Goal: Information Seeking & Learning: Learn about a topic

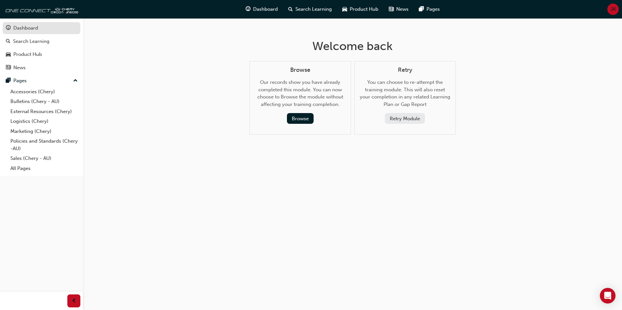
click at [31, 31] on div "Dashboard" at bounding box center [25, 27] width 25 height 7
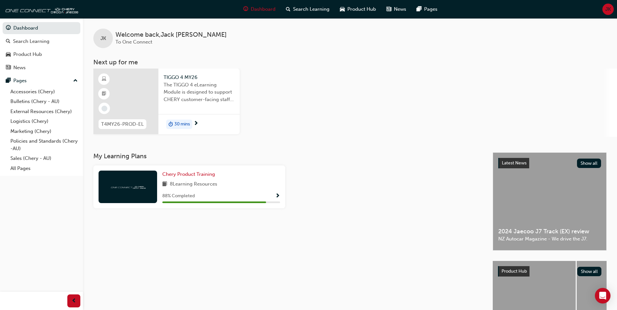
click at [192, 124] on div "30 mins" at bounding box center [179, 125] width 26 height 10
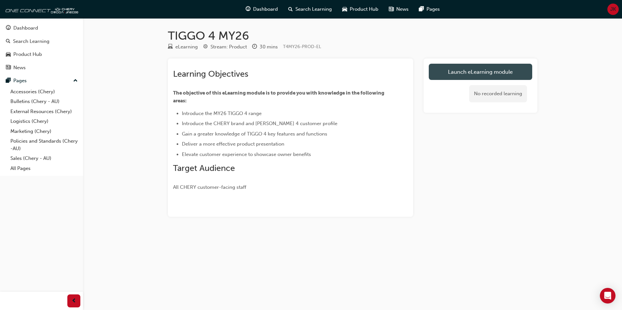
click at [471, 68] on link "Launch eLearning module" at bounding box center [480, 72] width 103 height 16
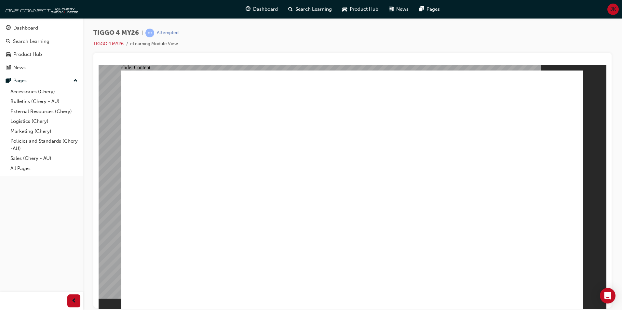
drag, startPoint x: 568, startPoint y: 302, endPoint x: 569, endPoint y: 293, distance: 8.2
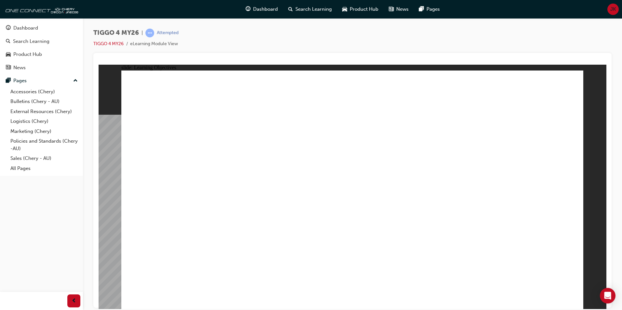
drag, startPoint x: 259, startPoint y: 254, endPoint x: 263, endPoint y: 254, distance: 4.6
drag, startPoint x: 367, startPoint y: 249, endPoint x: 407, endPoint y: 246, distance: 40.1
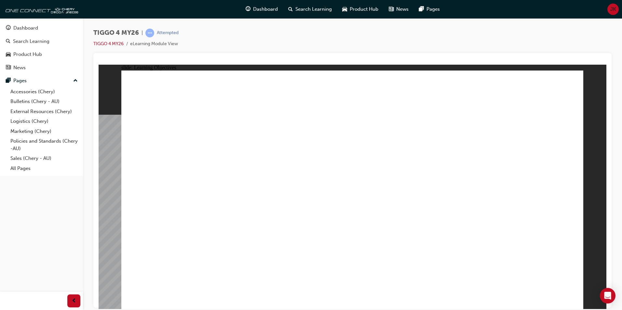
drag, startPoint x: 523, startPoint y: 248, endPoint x: 533, endPoint y: 250, distance: 9.6
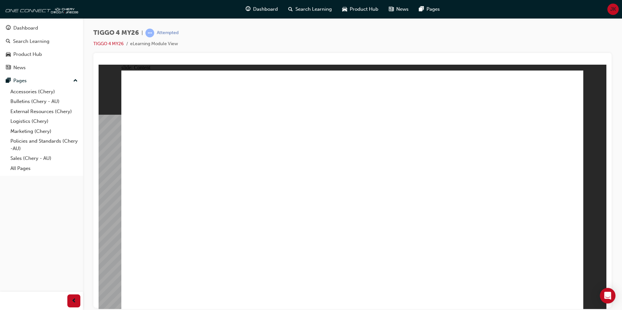
drag, startPoint x: 707, startPoint y: 181, endPoint x: 577, endPoint y: 107, distance: 149.0
drag, startPoint x: 176, startPoint y: 176, endPoint x: 222, endPoint y: 175, distance: 46.5
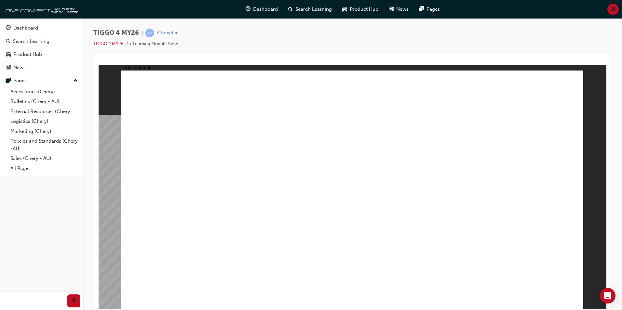
drag, startPoint x: 234, startPoint y: 175, endPoint x: 308, endPoint y: 174, distance: 74.2
drag, startPoint x: 418, startPoint y: 167, endPoint x: 433, endPoint y: 167, distance: 14.6
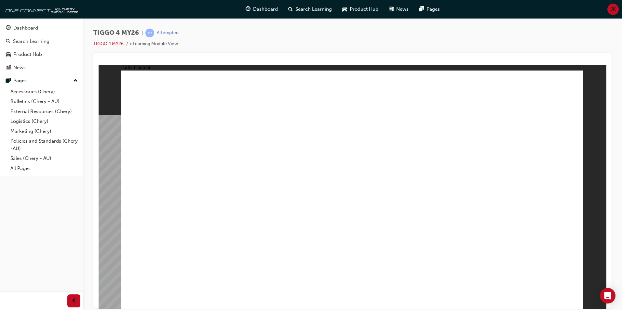
drag, startPoint x: 452, startPoint y: 171, endPoint x: 492, endPoint y: 178, distance: 40.6
drag, startPoint x: 514, startPoint y: 177, endPoint x: 508, endPoint y: 114, distance: 63.1
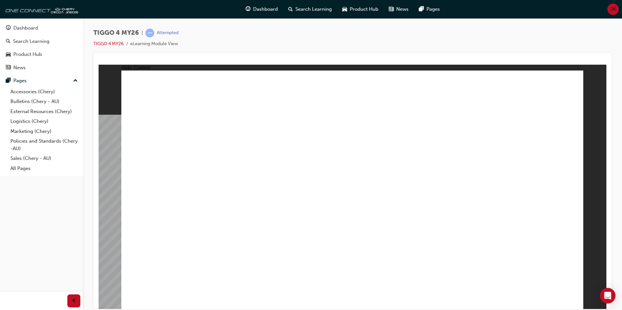
drag, startPoint x: 376, startPoint y: 106, endPoint x: 375, endPoint y: 123, distance: 16.6
drag, startPoint x: 371, startPoint y: 138, endPoint x: 364, endPoint y: 169, distance: 32.4
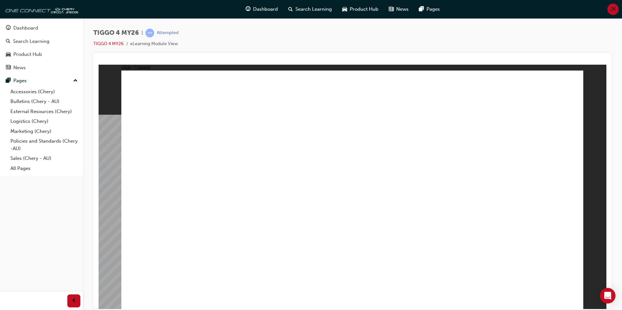
drag, startPoint x: 504, startPoint y: 171, endPoint x: 508, endPoint y: 176, distance: 6.5
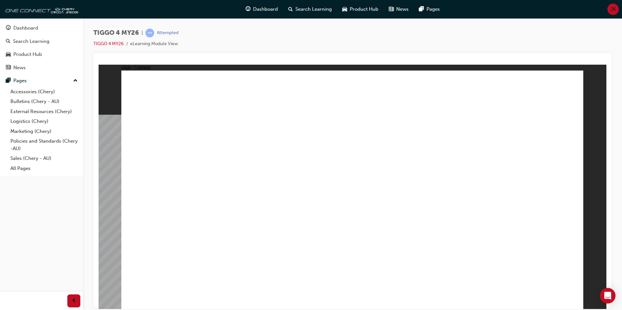
drag, startPoint x: 515, startPoint y: 173, endPoint x: 525, endPoint y: 149, distance: 26.4
drag, startPoint x: 532, startPoint y: 122, endPoint x: 532, endPoint y: 88, distance: 34.5
drag, startPoint x: 531, startPoint y: 93, endPoint x: 566, endPoint y: 248, distance: 158.8
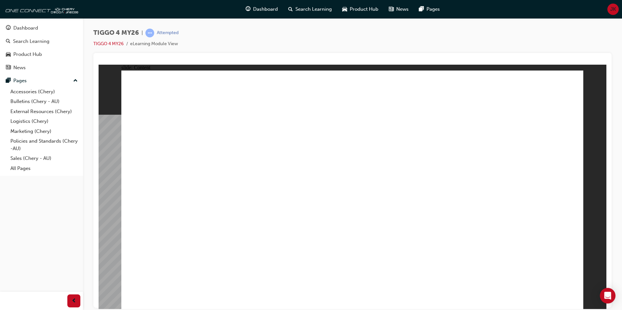
drag, startPoint x: 377, startPoint y: 222, endPoint x: 512, endPoint y: 266, distance: 142.5
drag, startPoint x: 521, startPoint y: 252, endPoint x: 517, endPoint y: 203, distance: 49.6
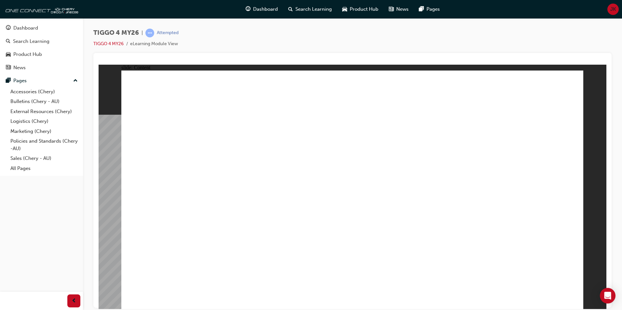
drag, startPoint x: 502, startPoint y: 196, endPoint x: 498, endPoint y: 225, distance: 28.5
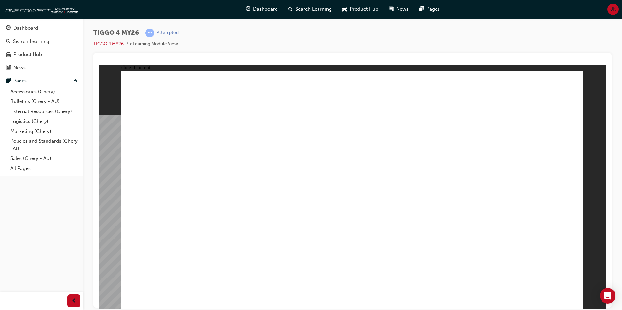
drag, startPoint x: 163, startPoint y: 107, endPoint x: 187, endPoint y: 114, distance: 24.7
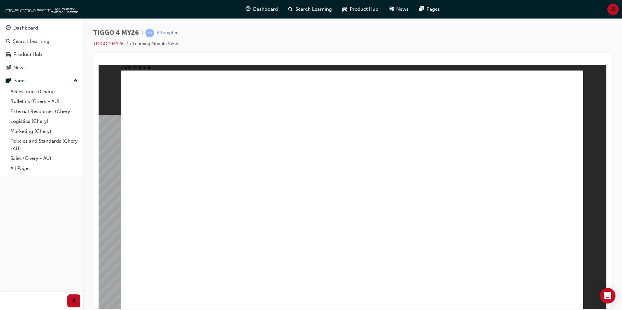
drag, startPoint x: 246, startPoint y: 241, endPoint x: 243, endPoint y: 234, distance: 8.2
drag, startPoint x: 332, startPoint y: 171, endPoint x: 383, endPoint y: 155, distance: 53.5
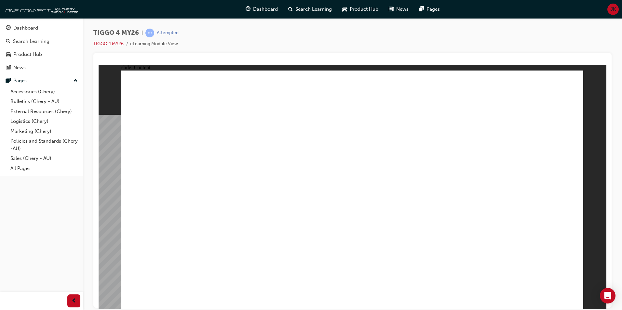
drag, startPoint x: 527, startPoint y: 81, endPoint x: 526, endPoint y: 86, distance: 4.8
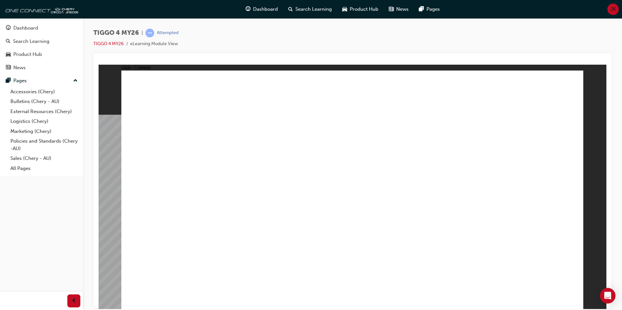
drag, startPoint x: 466, startPoint y: 250, endPoint x: 459, endPoint y: 251, distance: 6.9
drag, startPoint x: 415, startPoint y: 257, endPoint x: 421, endPoint y: 257, distance: 5.5
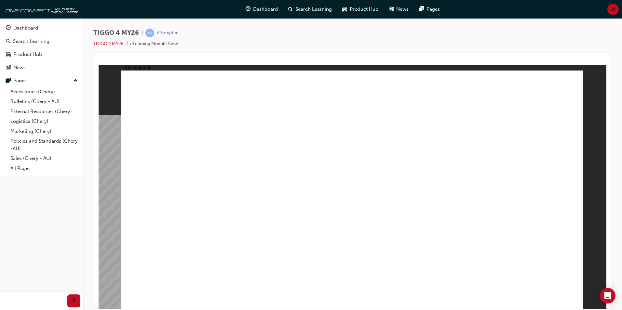
drag, startPoint x: 354, startPoint y: 141, endPoint x: 357, endPoint y: 146, distance: 6.5
drag, startPoint x: 357, startPoint y: 146, endPoint x: 360, endPoint y: 153, distance: 7.0
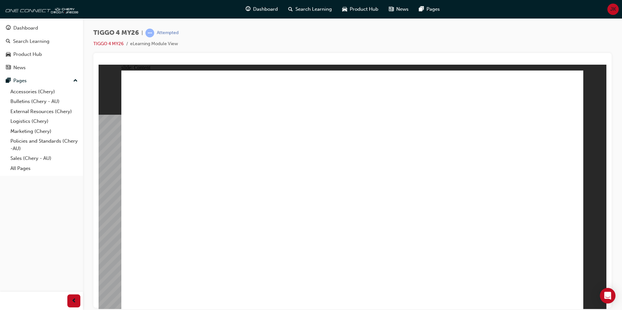
drag, startPoint x: 360, startPoint y: 153, endPoint x: 364, endPoint y: 151, distance: 3.6
drag, startPoint x: 356, startPoint y: 178, endPoint x: 364, endPoint y: 176, distance: 8.4
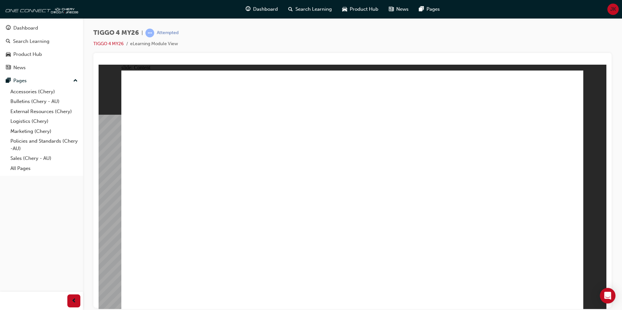
drag, startPoint x: 359, startPoint y: 126, endPoint x: 366, endPoint y: 133, distance: 10.1
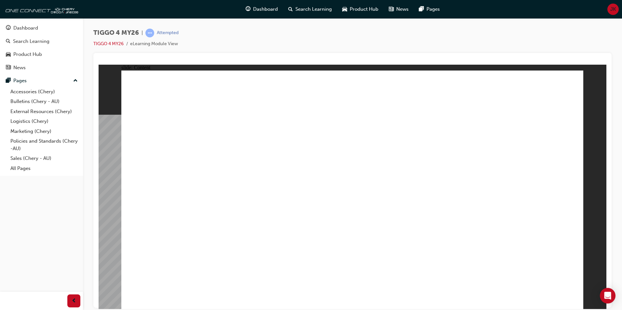
click at [250, 36] on div "TIGGO 4 MY26 | Attempted TIGGO 4 MY26 eLearning Module View" at bounding box center [352, 41] width 518 height 24
